Goal: Task Accomplishment & Management: Complete application form

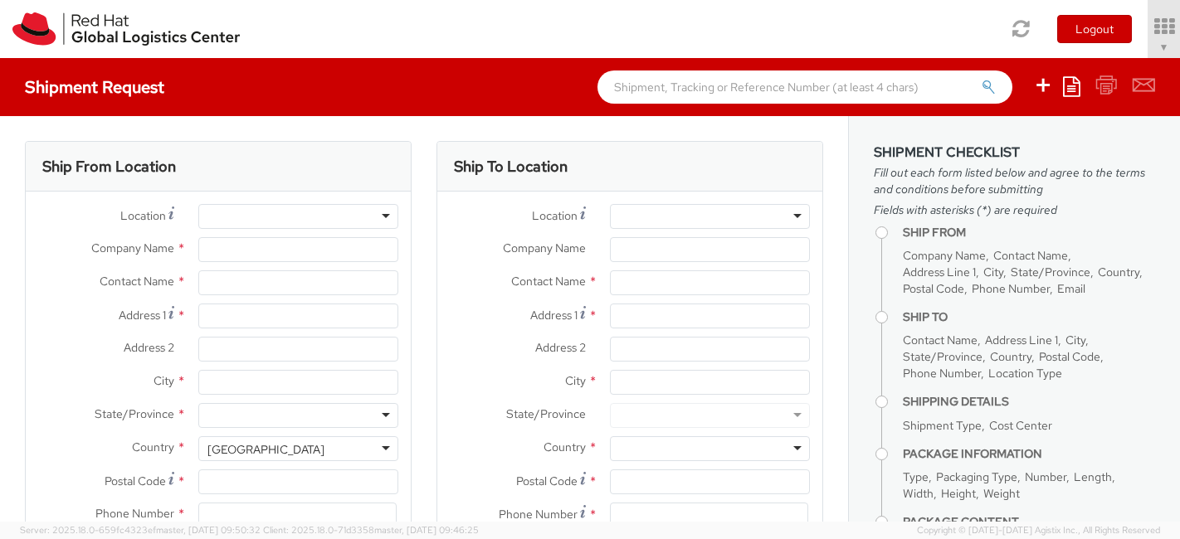
select select "488"
select select
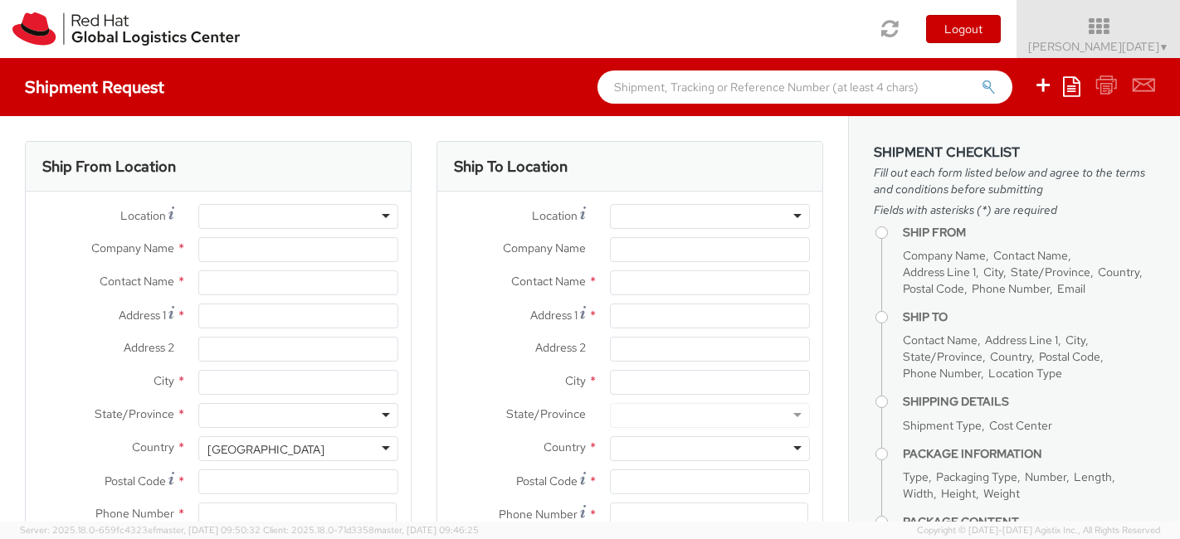
type input "Red Hat"
type input "[PERSON_NAME][DATE]"
type input "33180200907"
type input "[EMAIL_ADDRESS][DOMAIN_NAME]"
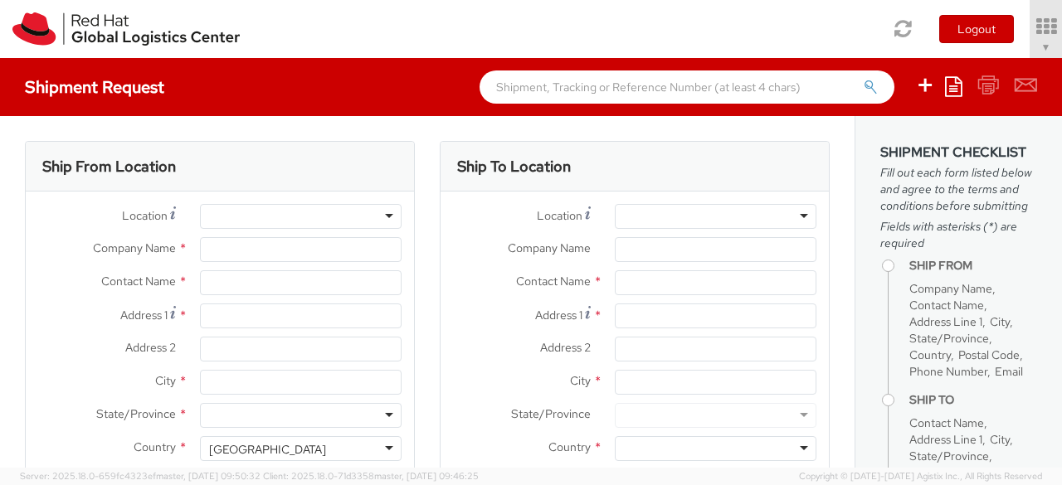
type input "Red Hat"
type input "[PERSON_NAME][DATE]"
type input "33180200907"
type input "[EMAIL_ADDRESS][DOMAIN_NAME]"
select select "488"
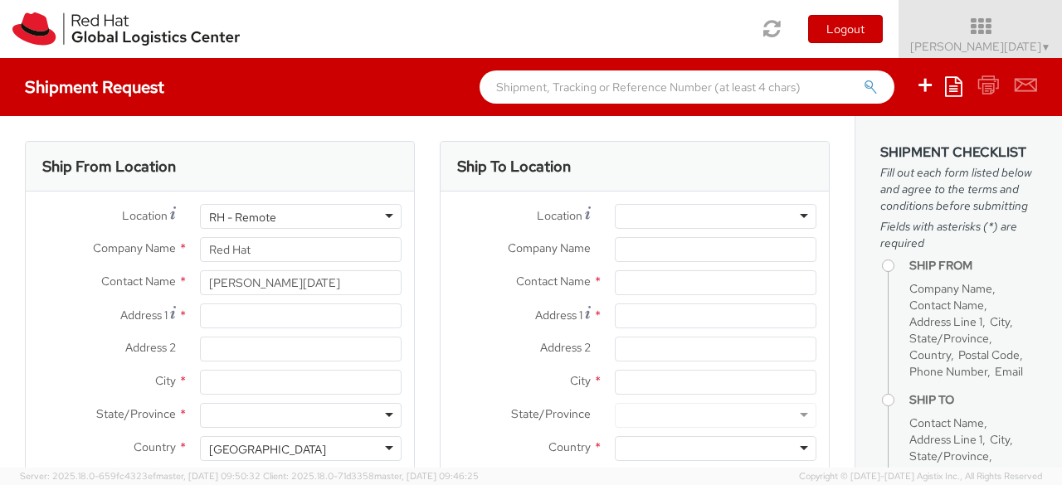
select select
click at [271, 107] on div "Shipment Request Save as template Create from template" at bounding box center [531, 87] width 1062 height 58
click at [695, 209] on div at bounding box center [716, 216] width 202 height 25
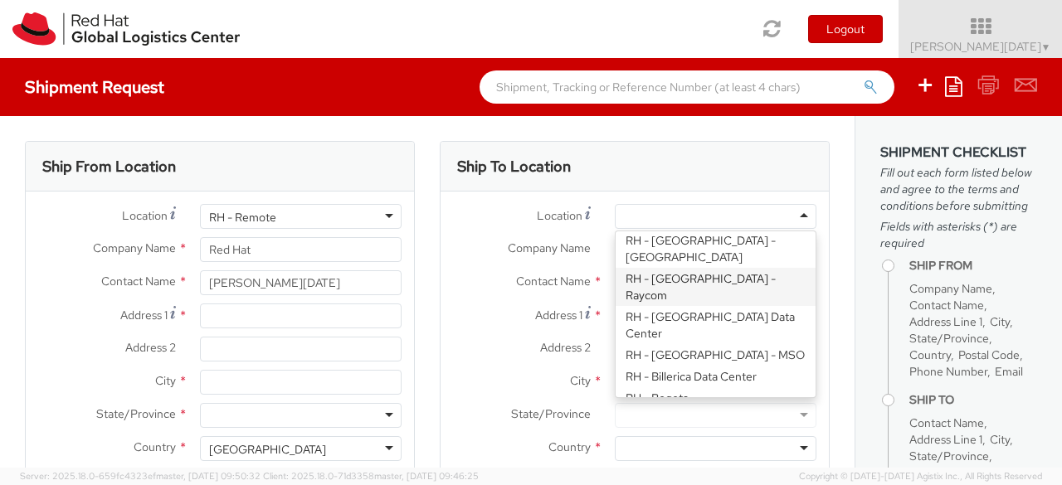
scroll to position [332, 0]
